Goal: Complete application form

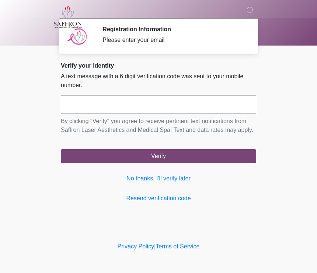
scroll to position [0, 0]
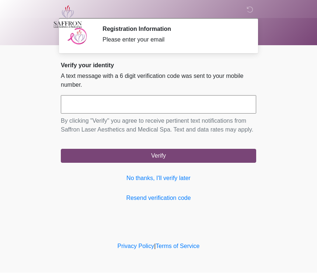
click at [205, 103] on input "text" at bounding box center [158, 105] width 195 height 18
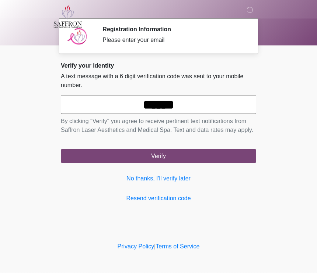
type input "******"
click at [302, 96] on body "‎ ‎ ‎ Registration Information Please enter your email Please connect to Wi-Fi …" at bounding box center [158, 136] width 317 height 273
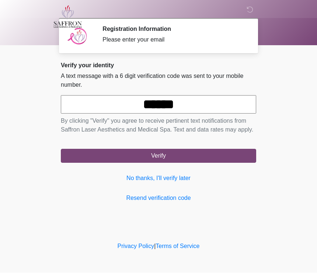
click at [236, 163] on button "Verify" at bounding box center [158, 156] width 195 height 14
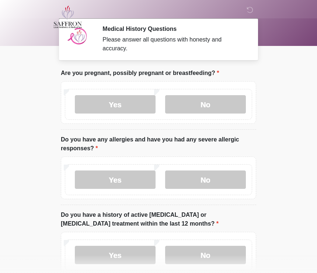
click at [215, 106] on label "No" at bounding box center [205, 104] width 81 height 18
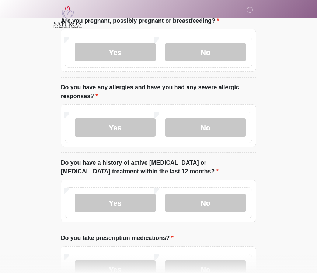
scroll to position [53, 0]
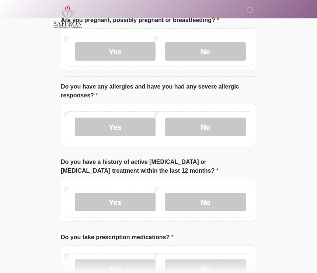
click at [137, 133] on label "Yes" at bounding box center [115, 127] width 81 height 18
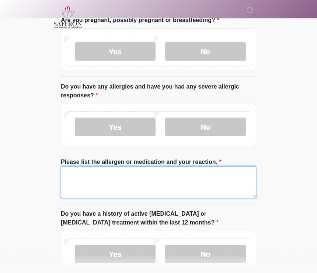
click at [171, 189] on textarea "Please list the allergen or medication and your reaction." at bounding box center [158, 183] width 195 height 32
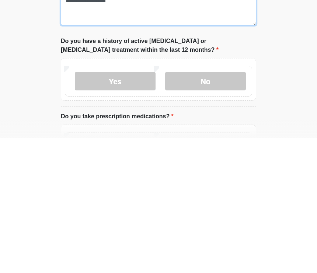
scroll to position [92, 0]
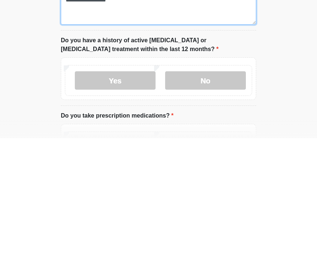
type textarea "**********"
click at [216, 206] on label "No" at bounding box center [205, 215] width 81 height 18
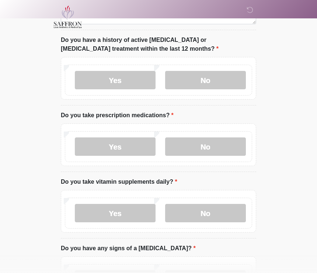
click at [137, 146] on label "Yes" at bounding box center [115, 147] width 81 height 18
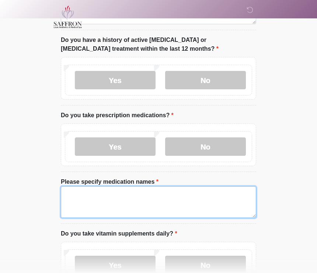
click at [130, 200] on textarea "Please specify medication names" at bounding box center [158, 203] width 195 height 32
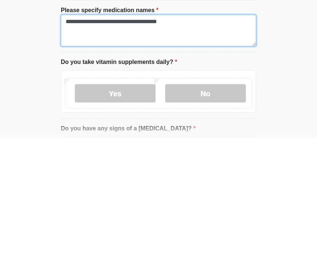
type textarea "**********"
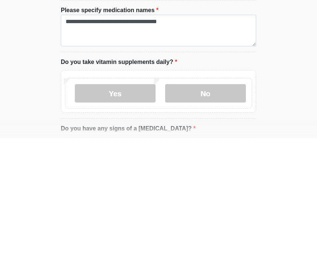
click at [142, 219] on label "Yes" at bounding box center [115, 228] width 81 height 18
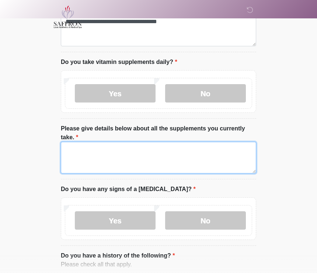
click at [145, 158] on textarea "Please give details below about all the supplements you currently take." at bounding box center [158, 158] width 195 height 32
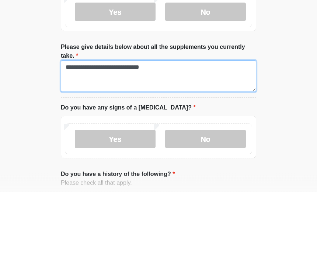
click at [88, 142] on textarea "**********" at bounding box center [158, 158] width 195 height 32
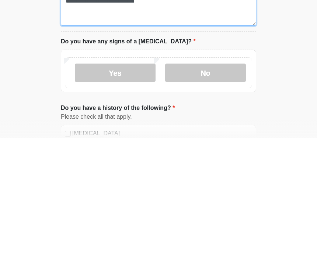
scroll to position [413, 0]
type textarea "**********"
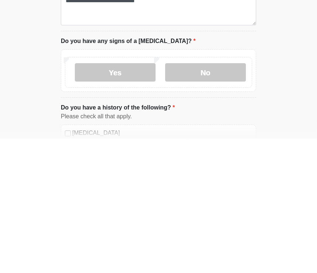
click at [212, 198] on label "No" at bounding box center [205, 207] width 81 height 18
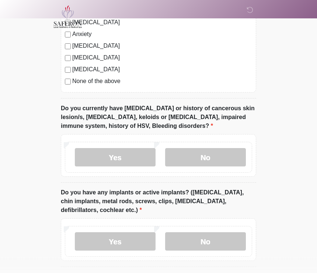
scroll to position [729, 0]
click at [206, 158] on label "No" at bounding box center [205, 157] width 81 height 18
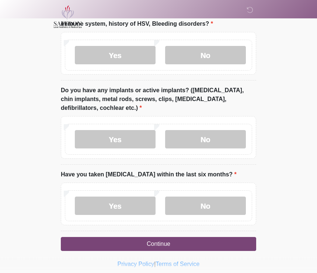
scroll to position [835, 0]
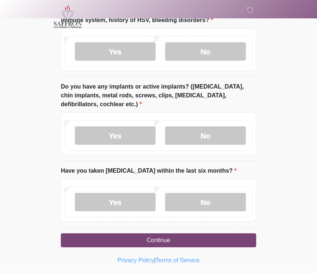
click at [129, 136] on label "Yes" at bounding box center [115, 136] width 81 height 18
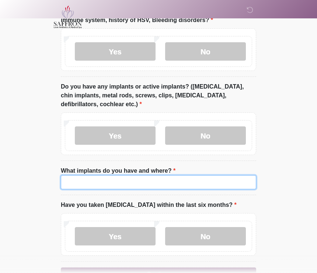
click at [151, 181] on input "What implants do you have and where?" at bounding box center [158, 183] width 195 height 14
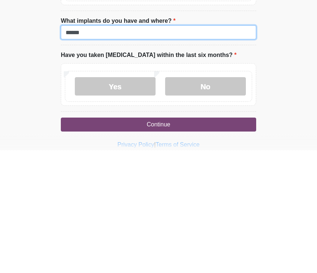
scroll to position [862, 0]
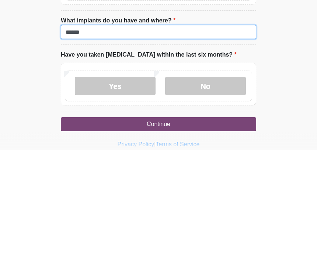
type input "******"
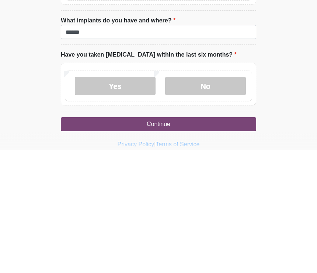
click at [208, 200] on label "No" at bounding box center [205, 209] width 81 height 18
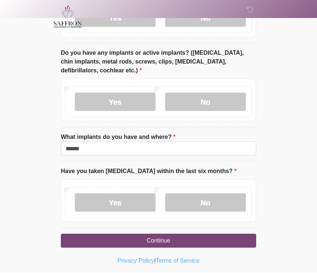
click at [205, 237] on button "Continue" at bounding box center [158, 241] width 195 height 14
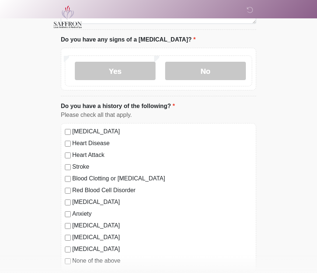
scroll to position [0, 0]
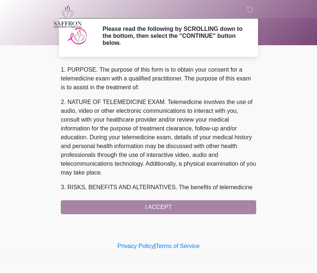
click at [188, 209] on div "1. PURPOSE. The purpose of this form is to obtain your consent for a telemedici…" at bounding box center [158, 140] width 195 height 149
click at [201, 205] on div "1. PURPOSE. The purpose of this form is to obtain your consent for a telemedici…" at bounding box center [158, 140] width 195 height 149
click at [168, 207] on div "1. PURPOSE. The purpose of this form is to obtain your consent for a telemedici…" at bounding box center [158, 140] width 195 height 149
click at [162, 205] on div "1. PURPOSE. The purpose of this form is to obtain your consent for a telemedici…" at bounding box center [158, 140] width 195 height 149
click at [176, 207] on div "1. PURPOSE. The purpose of this form is to obtain your consent for a telemedici…" at bounding box center [158, 140] width 195 height 149
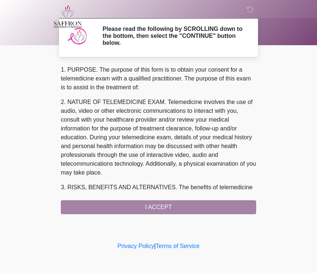
click at [180, 206] on div "1. PURPOSE. The purpose of this form is to obtain your consent for a telemedici…" at bounding box center [158, 140] width 195 height 149
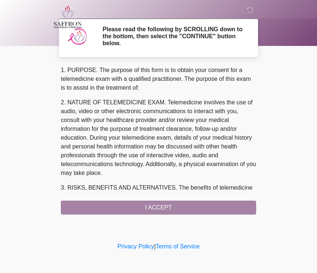
click at [181, 126] on p "2. NATURE OF TELEMEDICINE EXAM. Telemedicine involves the use of audio, video o…" at bounding box center [158, 137] width 195 height 79
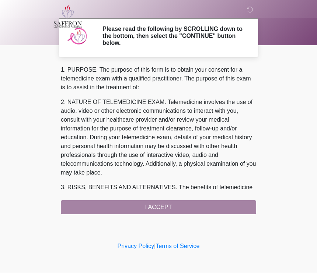
click at [148, 203] on div "1. PURPOSE. The purpose of this form is to obtain your consent for a telemedici…" at bounding box center [158, 140] width 195 height 149
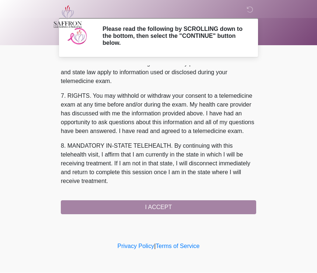
scroll to position [318, 0]
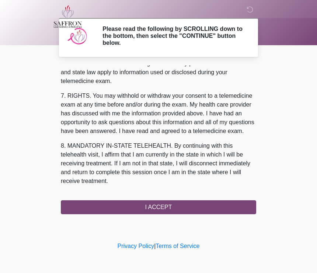
click at [180, 208] on button "I ACCEPT" at bounding box center [158, 208] width 195 height 14
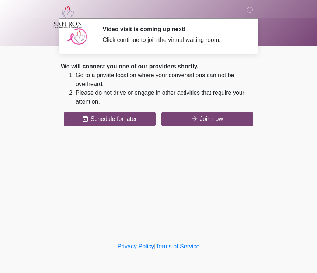
click at [226, 120] on button "Join now" at bounding box center [207, 119] width 92 height 14
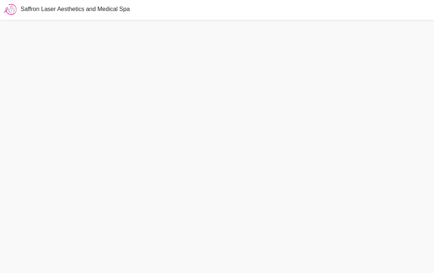
scroll to position [2, 0]
